Goal: Task Accomplishment & Management: Use online tool/utility

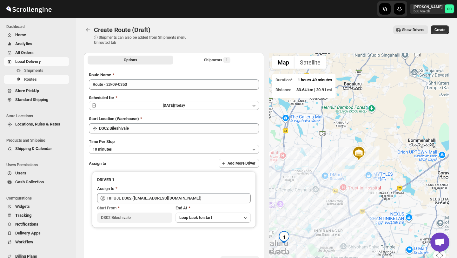
click at [40, 52] on span "All Orders" at bounding box center [41, 53] width 53 height 6
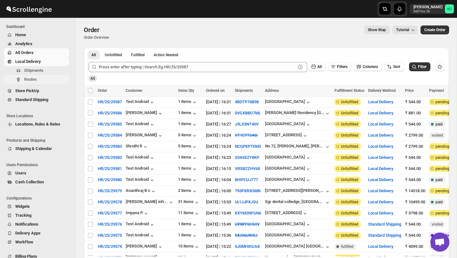
click at [39, 80] on span "Routes" at bounding box center [46, 79] width 44 height 6
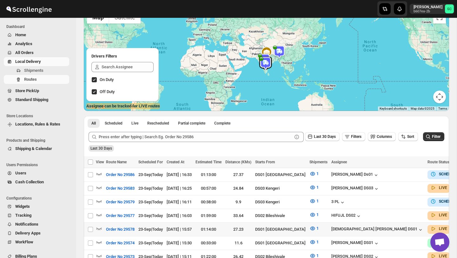
scroll to position [54, 0]
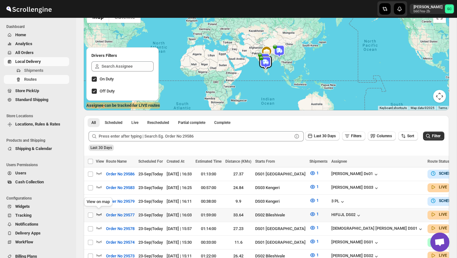
click at [98, 212] on icon "button" at bounding box center [99, 214] width 6 height 6
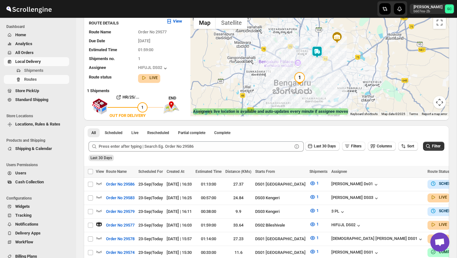
scroll to position [48, 0]
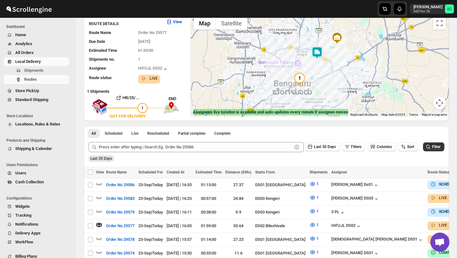
click at [319, 49] on img at bounding box center [317, 52] width 13 height 13
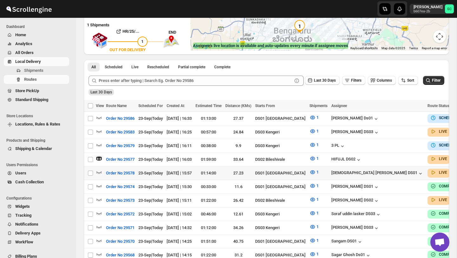
scroll to position [115, 0]
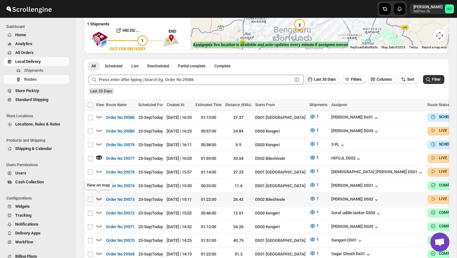
click at [99, 195] on icon "button" at bounding box center [99, 198] width 6 height 6
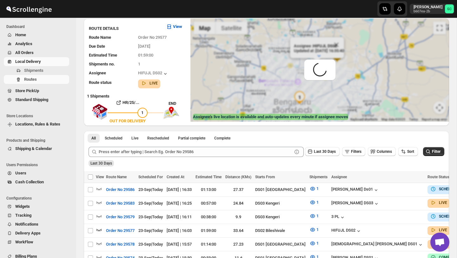
scroll to position [0, 0]
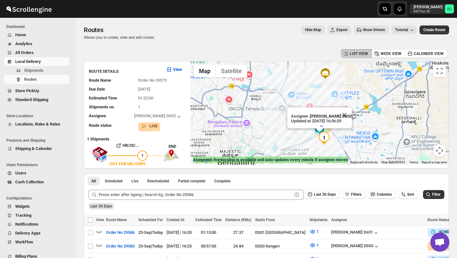
click at [29, 172] on span "Users" at bounding box center [41, 173] width 53 height 6
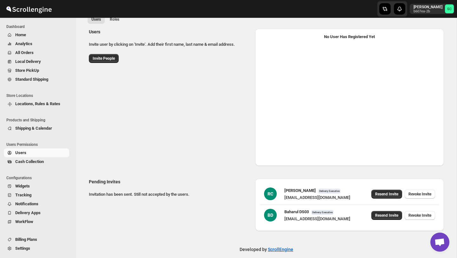
scroll to position [37, 0]
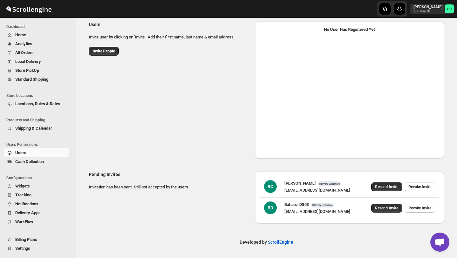
select select "637b767fbaab0276b10c91d5"
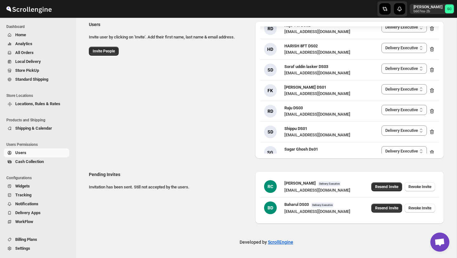
scroll to position [987, 0]
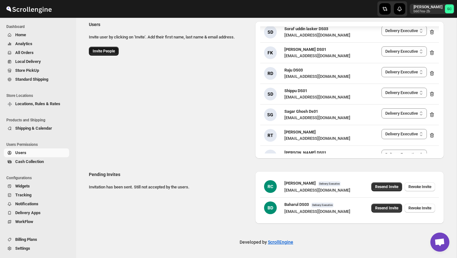
click at [102, 51] on span "Invite People" at bounding box center [104, 51] width 22 height 5
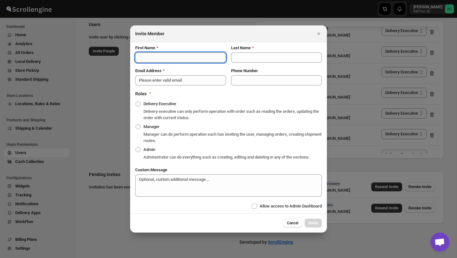
click at [147, 54] on input "First Name" at bounding box center [180, 57] width 91 height 10
type input "sanjay"
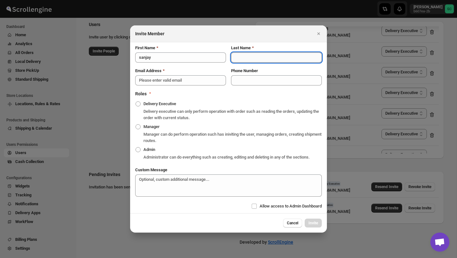
click at [248, 57] on input "Last Name" at bounding box center [276, 57] width 91 height 10
type input "ds02"
click at [171, 78] on input "Email Address" at bounding box center [180, 80] width 91 height 10
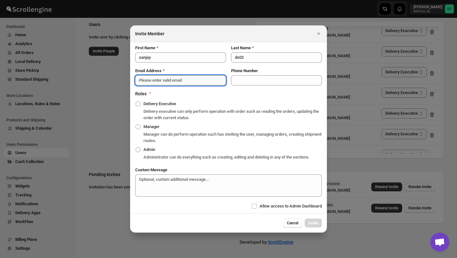
paste input "[EMAIL_ADDRESS][DOMAIN_NAME]"
type input "[EMAIL_ADDRESS][DOMAIN_NAME]"
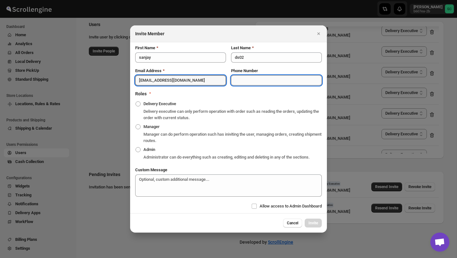
click at [255, 77] on input "Phone Number" at bounding box center [276, 80] width 91 height 10
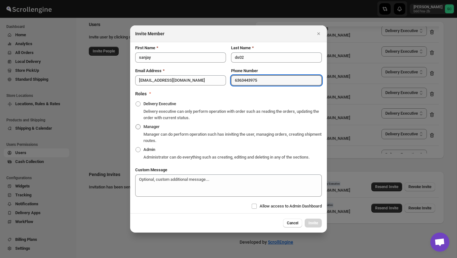
type input "6363443975"
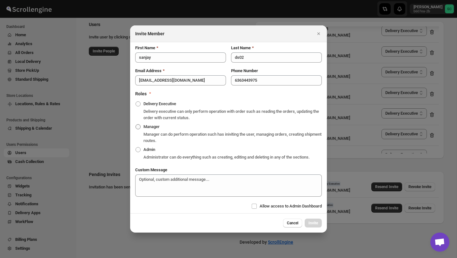
click at [140, 124] on span ":r116i:" at bounding box center [138, 126] width 5 height 5
click at [136, 124] on input "Manager" at bounding box center [136, 124] width 0 height 0
radio input "true"
click at [313, 225] on span "Invite" at bounding box center [314, 222] width 10 height 5
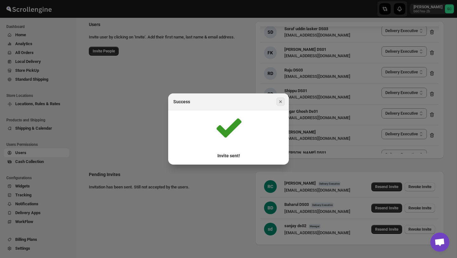
click at [279, 101] on icon "Close" at bounding box center [281, 101] width 6 height 6
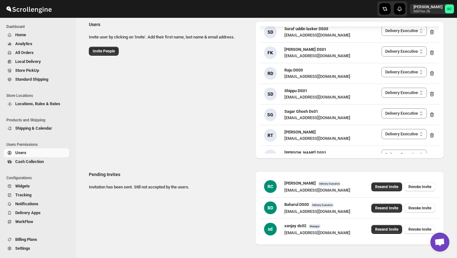
scroll to position [58, 0]
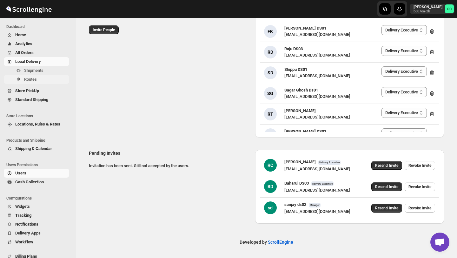
click at [37, 79] on span "Routes" at bounding box center [30, 79] width 13 height 5
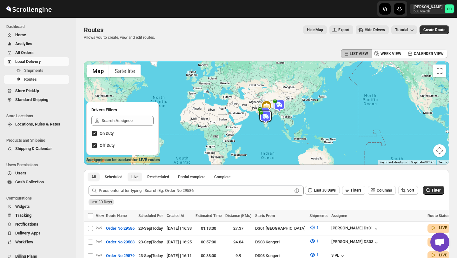
click at [141, 179] on button "Live" at bounding box center [135, 176] width 15 height 9
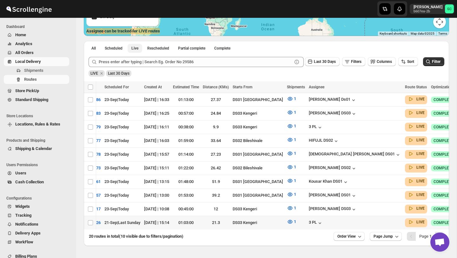
scroll to position [0, 41]
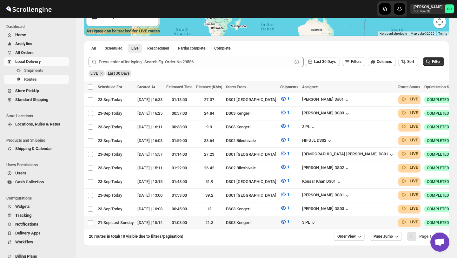
click at [457, 218] on button "button" at bounding box center [466, 222] width 9 height 9
checkbox input "true"
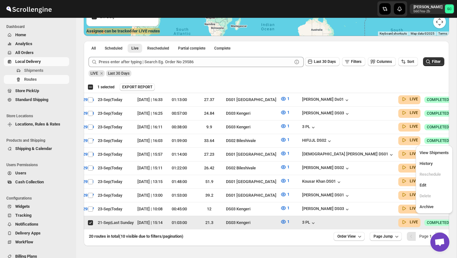
scroll to position [0, 0]
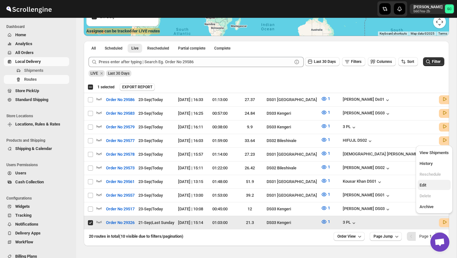
click at [428, 185] on span "Edit" at bounding box center [434, 185] width 29 height 6
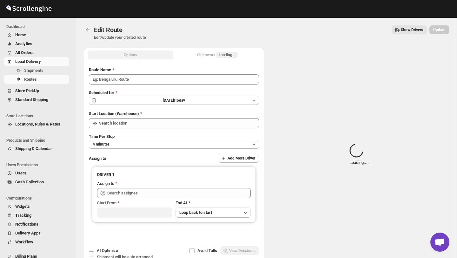
type input "Order No 29326"
type input "DS03 Kengeri"
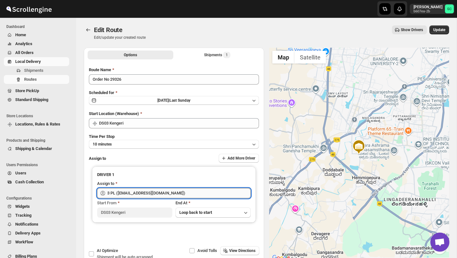
click at [194, 190] on input "3 PL (hello@home-run.co)" at bounding box center [179, 193] width 144 height 10
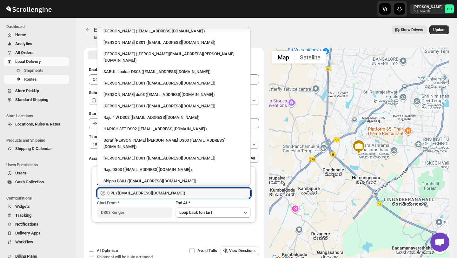
scroll to position [474, 0]
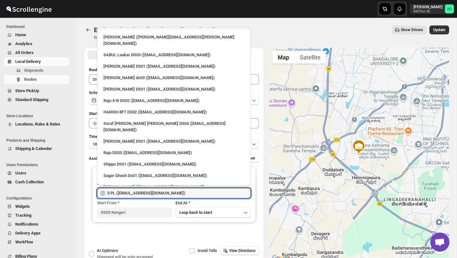
click at [146, 207] on div "sanjay ds02 (silef37849@bitfami.com)" at bounding box center [174, 210] width 141 height 6
type input "sanjay ds02 (silef37849@bitfami.com)"
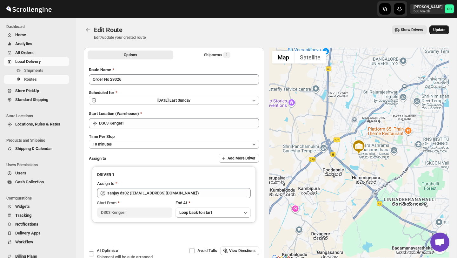
click at [437, 30] on span "Update" at bounding box center [439, 29] width 12 height 5
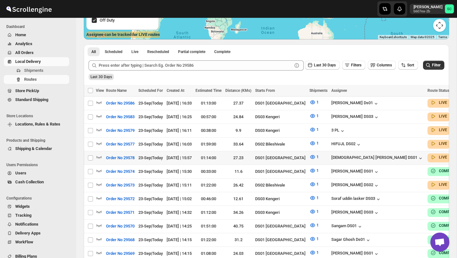
scroll to position [125, 0]
click at [138, 50] on span "Live" at bounding box center [134, 52] width 7 height 5
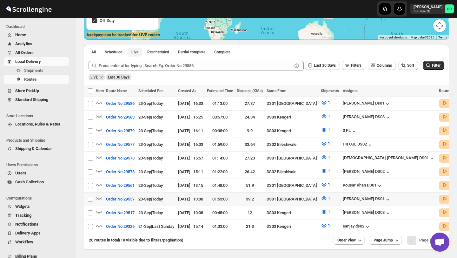
scroll to position [145, 0]
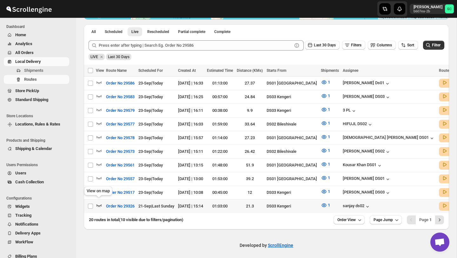
click at [99, 202] on icon "button" at bounding box center [99, 205] width 6 height 6
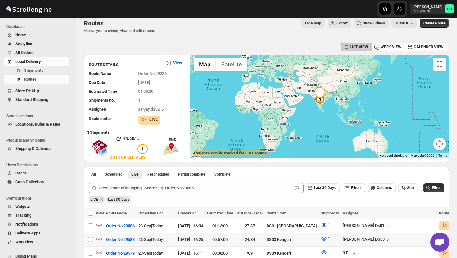
scroll to position [0, 0]
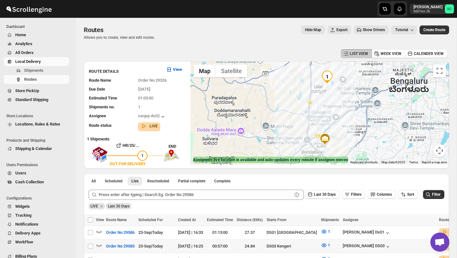
click at [442, 149] on button "Map camera controls" at bounding box center [439, 150] width 13 height 13
click at [423, 150] on button "Zoom out" at bounding box center [424, 150] width 13 height 13
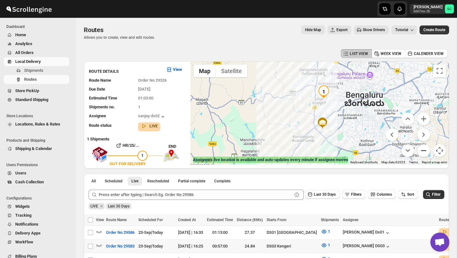
click at [423, 150] on button "Zoom out" at bounding box center [424, 150] width 13 height 13
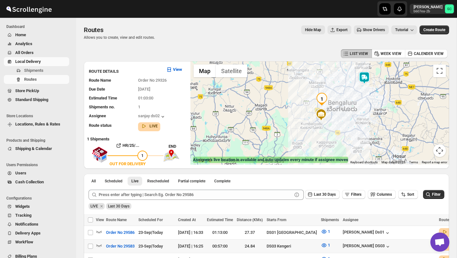
click at [366, 73] on img at bounding box center [364, 77] width 13 height 13
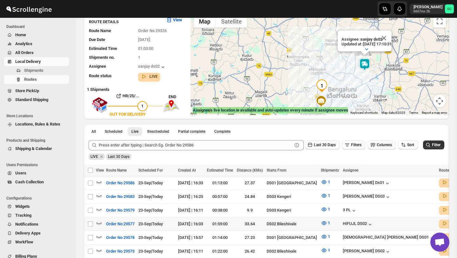
scroll to position [51, 0]
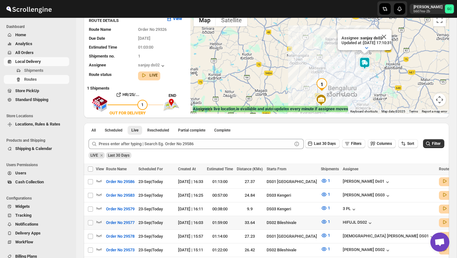
click at [95, 222] on td "Select route" at bounding box center [90, 223] width 12 height 14
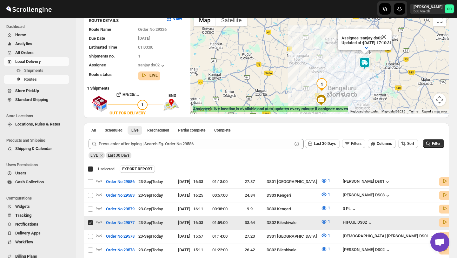
click at [90, 222] on input "Select route" at bounding box center [90, 222] width 5 height 5
checkbox input "false"
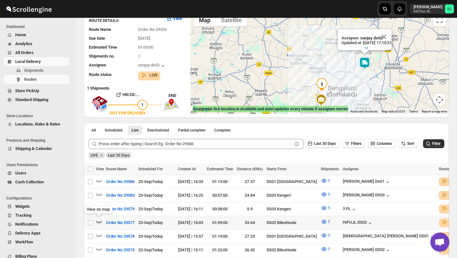
click at [98, 221] on icon "button" at bounding box center [99, 222] width 5 height 3
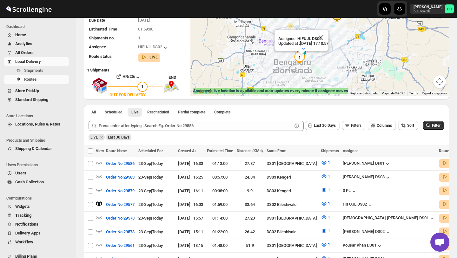
scroll to position [149, 0]
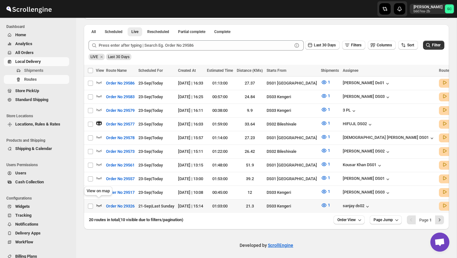
click at [100, 202] on icon "button" at bounding box center [99, 205] width 6 height 6
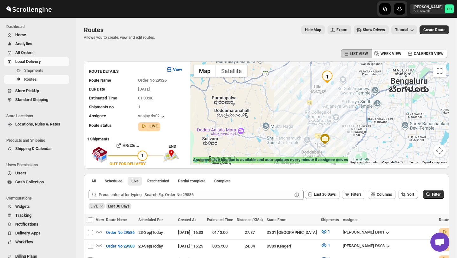
click at [442, 151] on button "Map camera controls" at bounding box center [439, 150] width 13 height 13
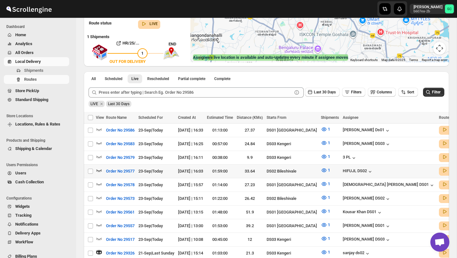
scroll to position [103, 0]
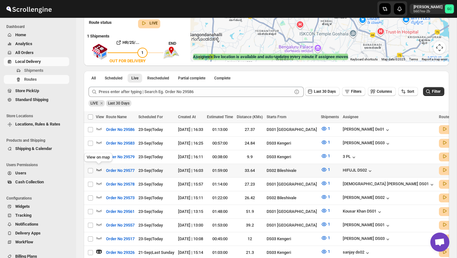
click at [99, 166] on icon "button" at bounding box center [99, 169] width 6 height 6
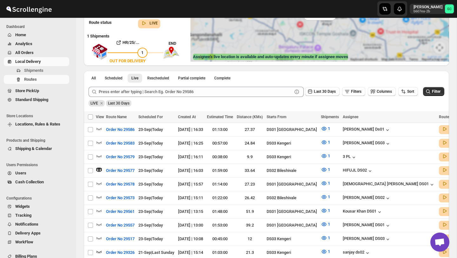
scroll to position [0, 0]
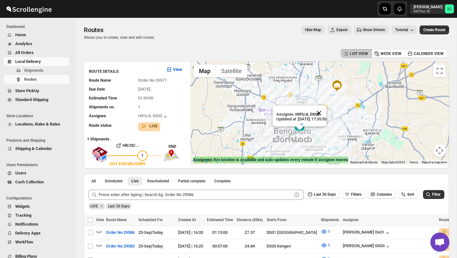
click at [327, 112] on button "Close" at bounding box center [319, 112] width 15 height 15
click at [303, 131] on img at bounding box center [299, 126] width 13 height 13
click at [304, 131] on img at bounding box center [299, 126] width 13 height 13
click at [329, 133] on div "To navigate, press the arrow keys." at bounding box center [320, 112] width 259 height 103
click at [329, 133] on div at bounding box center [320, 112] width 259 height 103
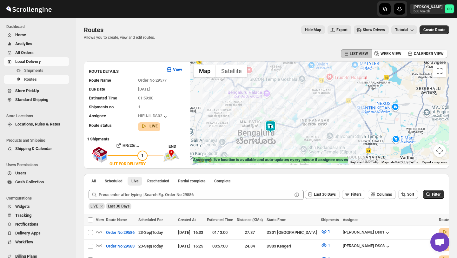
click at [318, 141] on div at bounding box center [320, 112] width 259 height 103
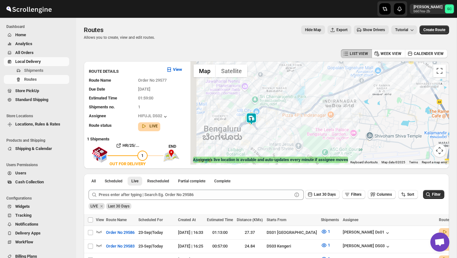
drag, startPoint x: 256, startPoint y: 144, endPoint x: 299, endPoint y: 146, distance: 43.6
click at [298, 146] on div at bounding box center [320, 112] width 259 height 103
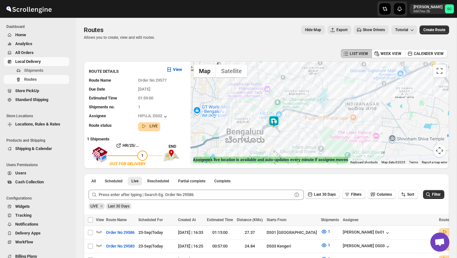
click at [299, 146] on div at bounding box center [320, 112] width 259 height 103
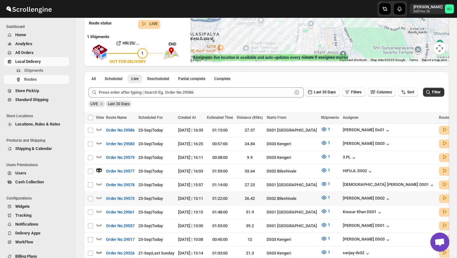
scroll to position [103, 0]
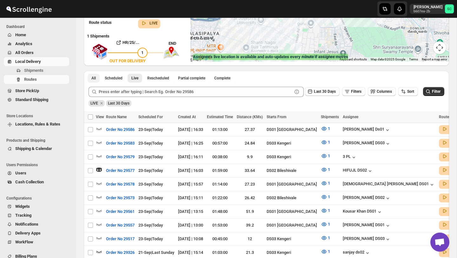
click at [91, 77] on button "All" at bounding box center [94, 78] width 12 height 9
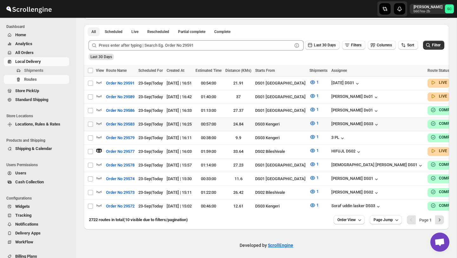
scroll to position [0, 0]
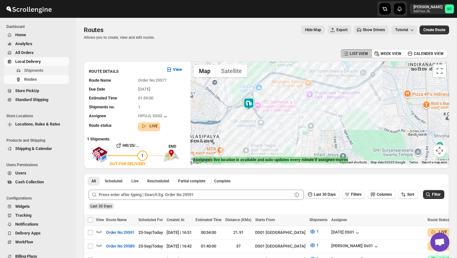
click at [45, 72] on span "Shipments" at bounding box center [46, 70] width 44 height 6
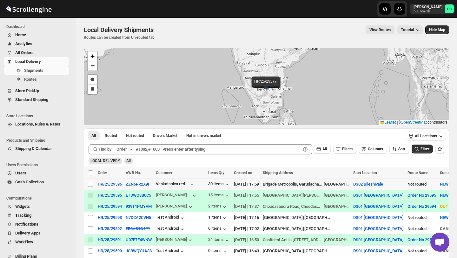
click at [96, 182] on td "HR/25/29596" at bounding box center [110, 183] width 28 height 11
checkbox input "true"
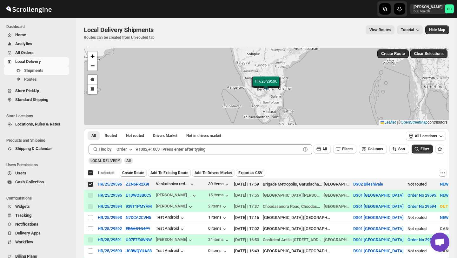
click at [140, 174] on span "Create Route" at bounding box center [133, 172] width 22 height 5
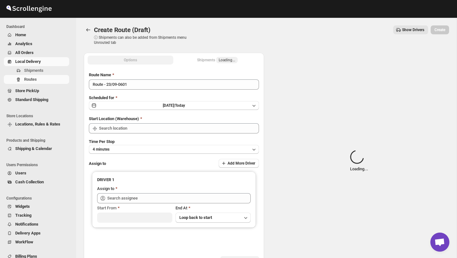
type input "DS02 Bileshivale"
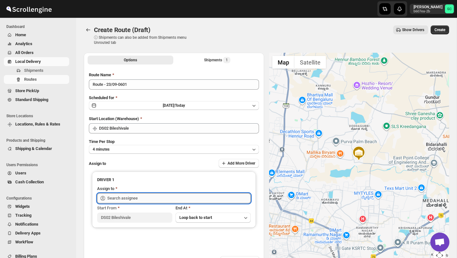
click at [143, 196] on input "text" at bounding box center [179, 198] width 144 height 10
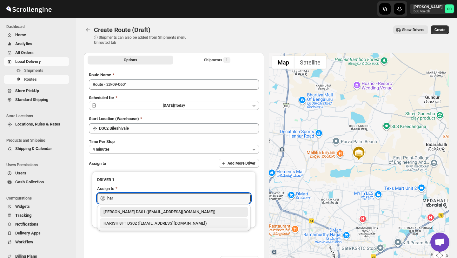
click at [159, 219] on div "HARISH 8FT DS02 (biyefir462@dextrago.com)" at bounding box center [174, 223] width 149 height 10
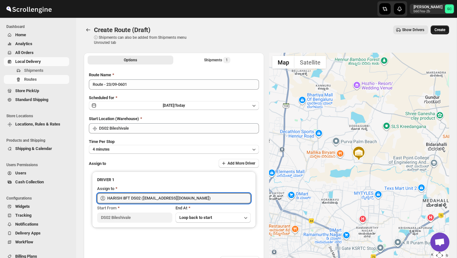
type input "HARISH 8FT DS02 (biyefir462@dextrago.com)"
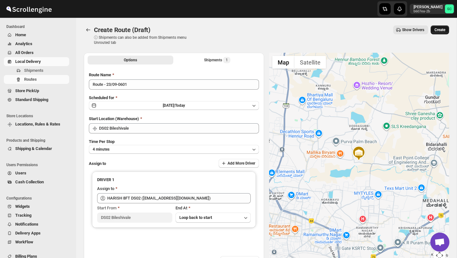
click at [444, 25] on button "Create" at bounding box center [440, 29] width 18 height 9
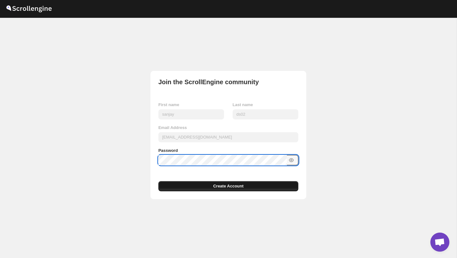
click at [215, 184] on span "Create Account" at bounding box center [228, 186] width 30 height 6
